Goal: Information Seeking & Learning: Learn about a topic

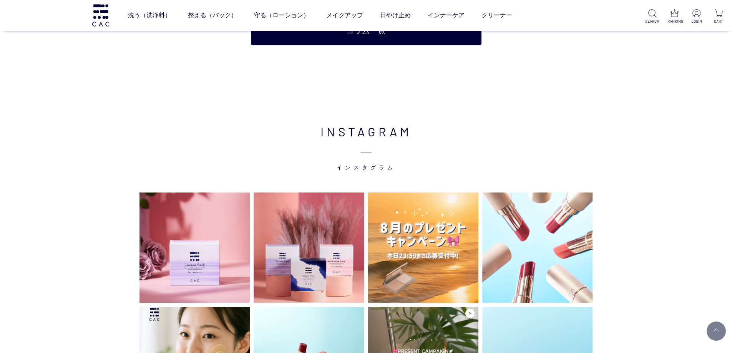
scroll to position [1844, 0]
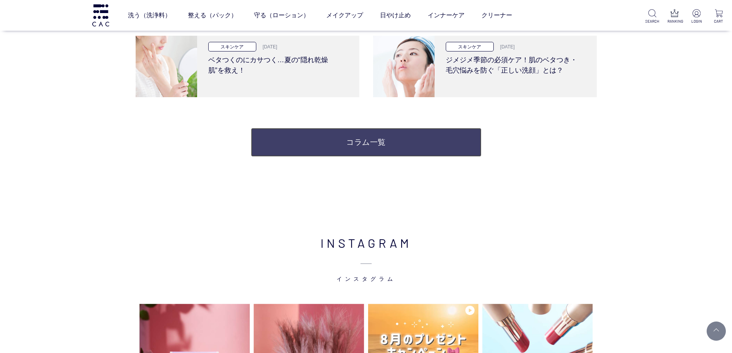
click at [347, 141] on link "コラム一覧" at bounding box center [366, 142] width 231 height 29
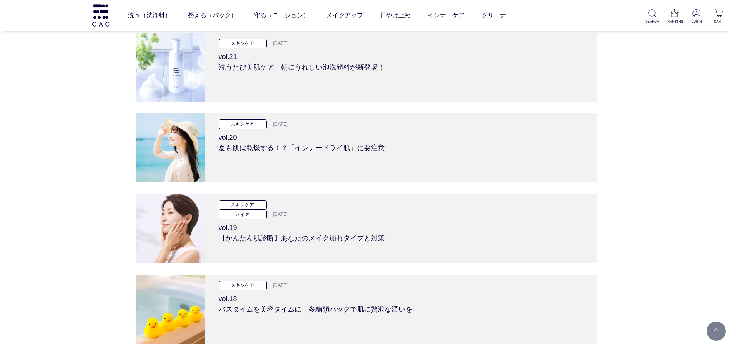
scroll to position [2305, 0]
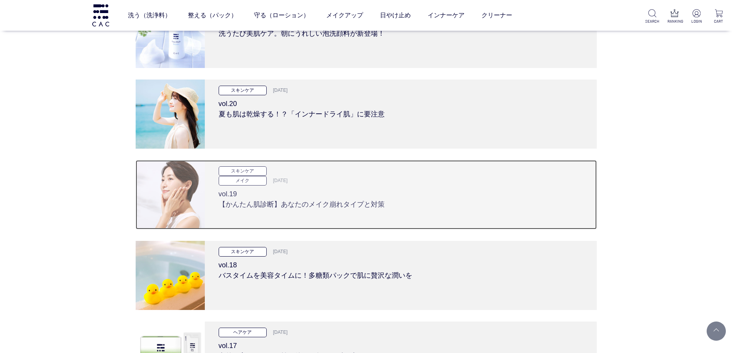
click at [317, 192] on h3 "vol.19 【かんたん肌診断】あなたのメイク崩れタイプと対策" at bounding box center [401, 198] width 364 height 24
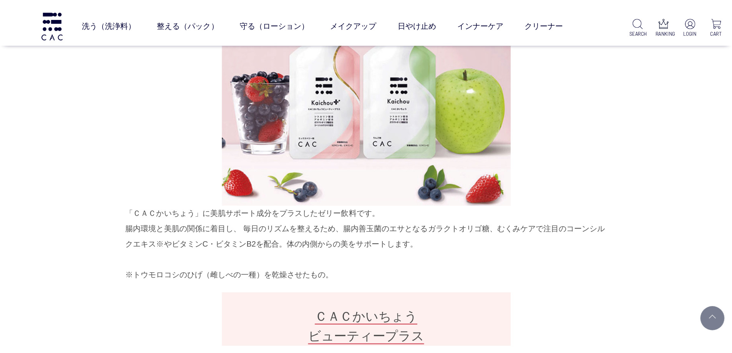
scroll to position [396, 0]
